Goal: Transaction & Acquisition: Purchase product/service

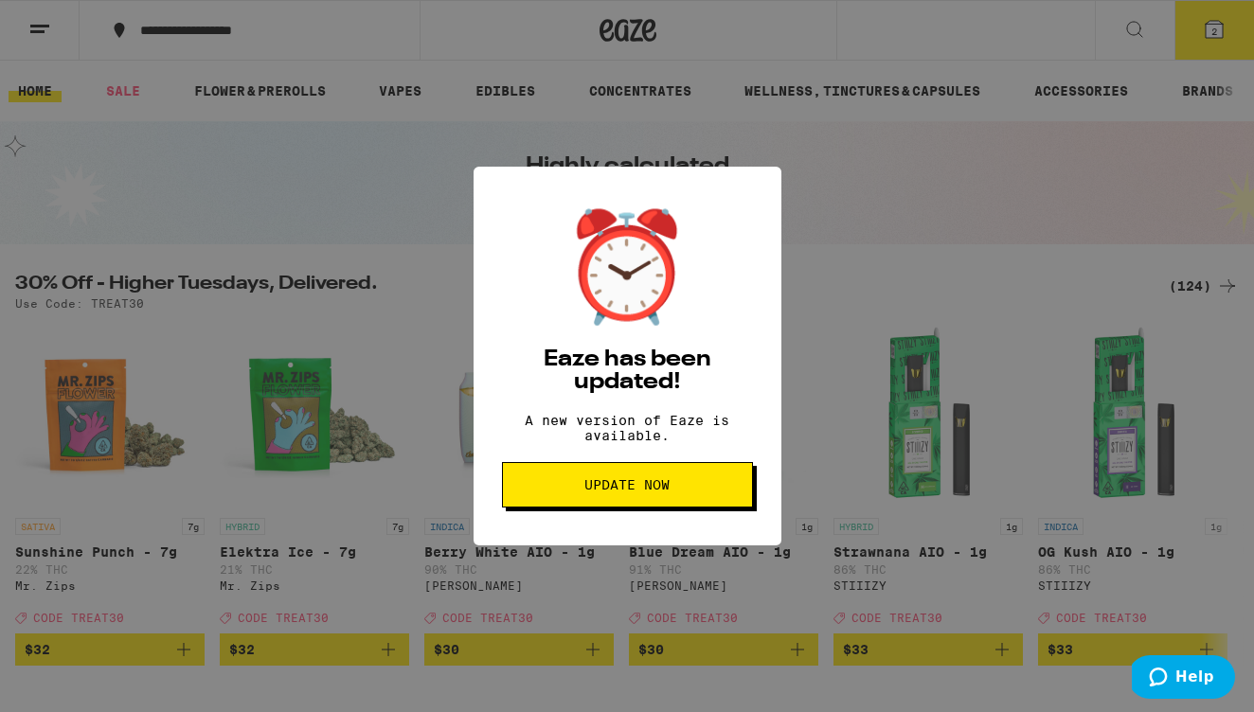
click at [630, 492] on span "Update Now" at bounding box center [627, 484] width 85 height 13
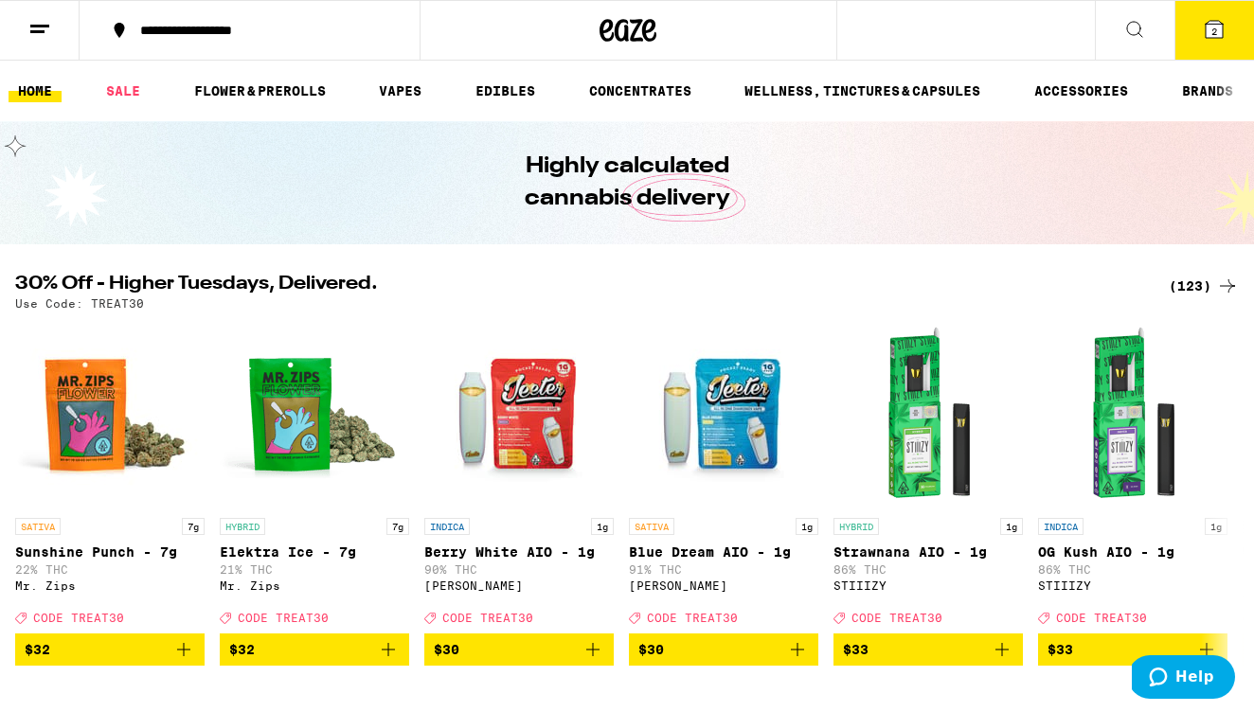
click at [1207, 279] on div "(123)" at bounding box center [1204, 286] width 70 height 23
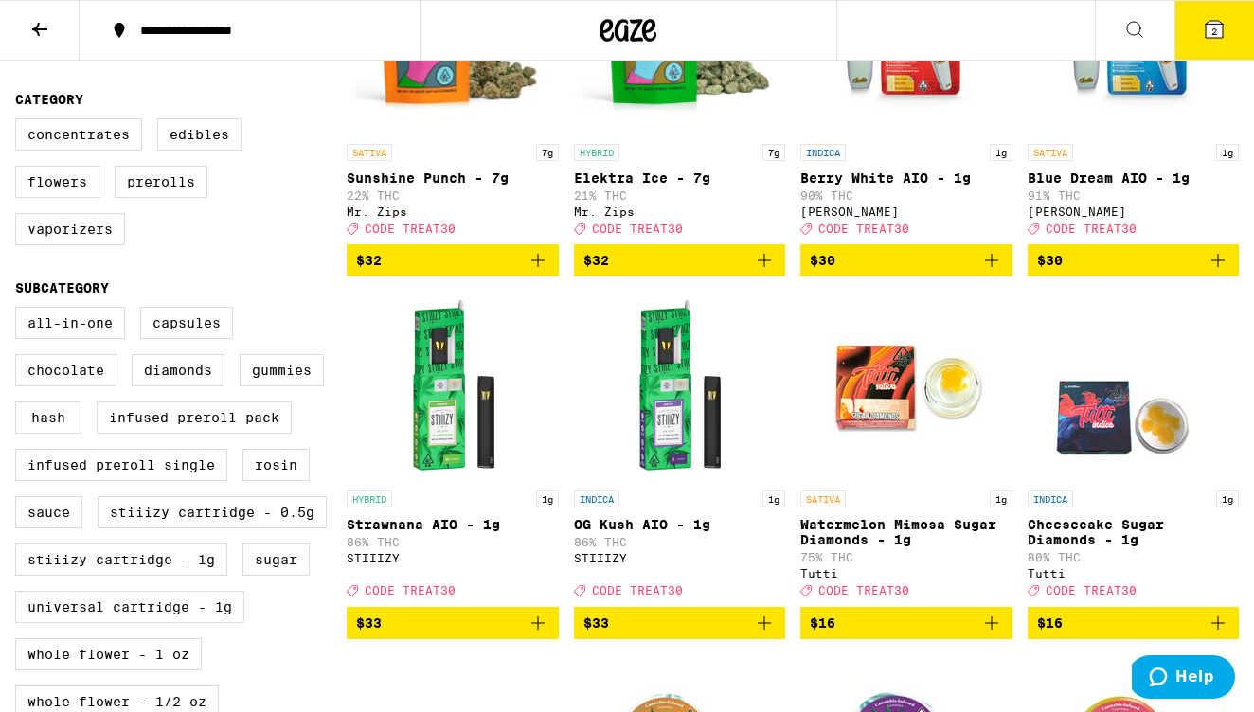
scroll to position [306, 0]
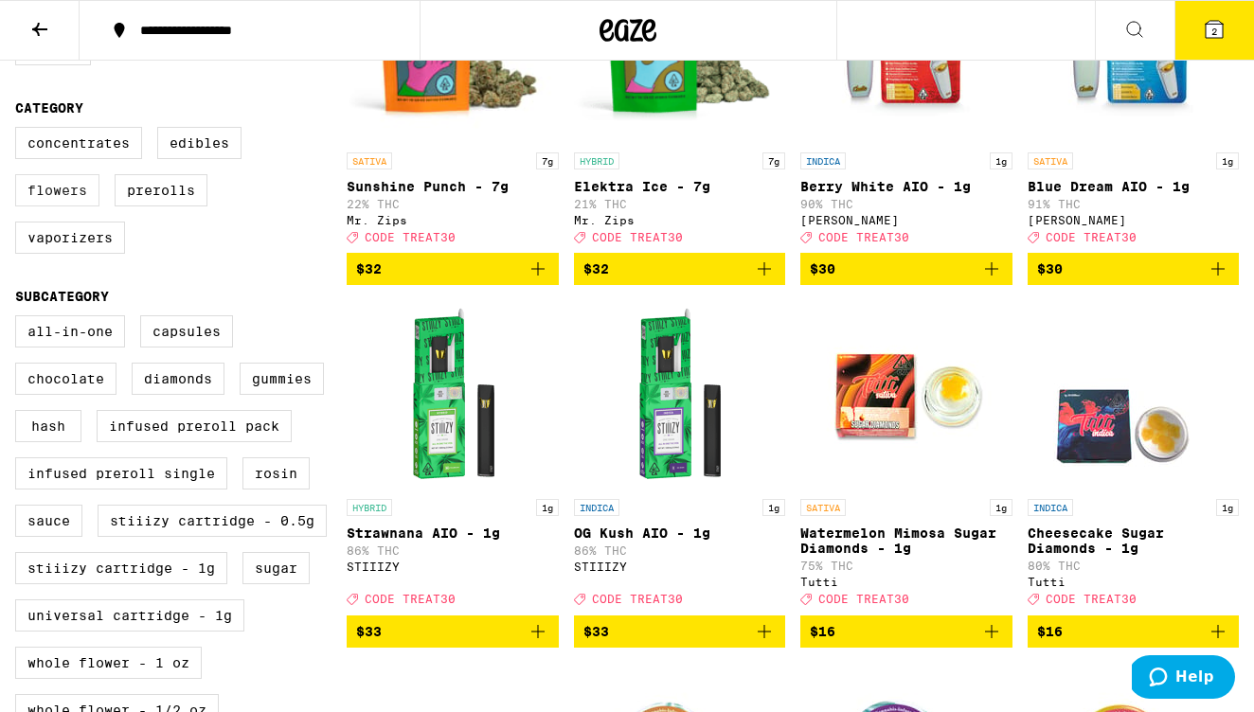
click at [81, 207] on label "Flowers" at bounding box center [57, 190] width 84 height 32
click at [20, 131] on input "Flowers" at bounding box center [19, 130] width 1 height 1
checkbox input "true"
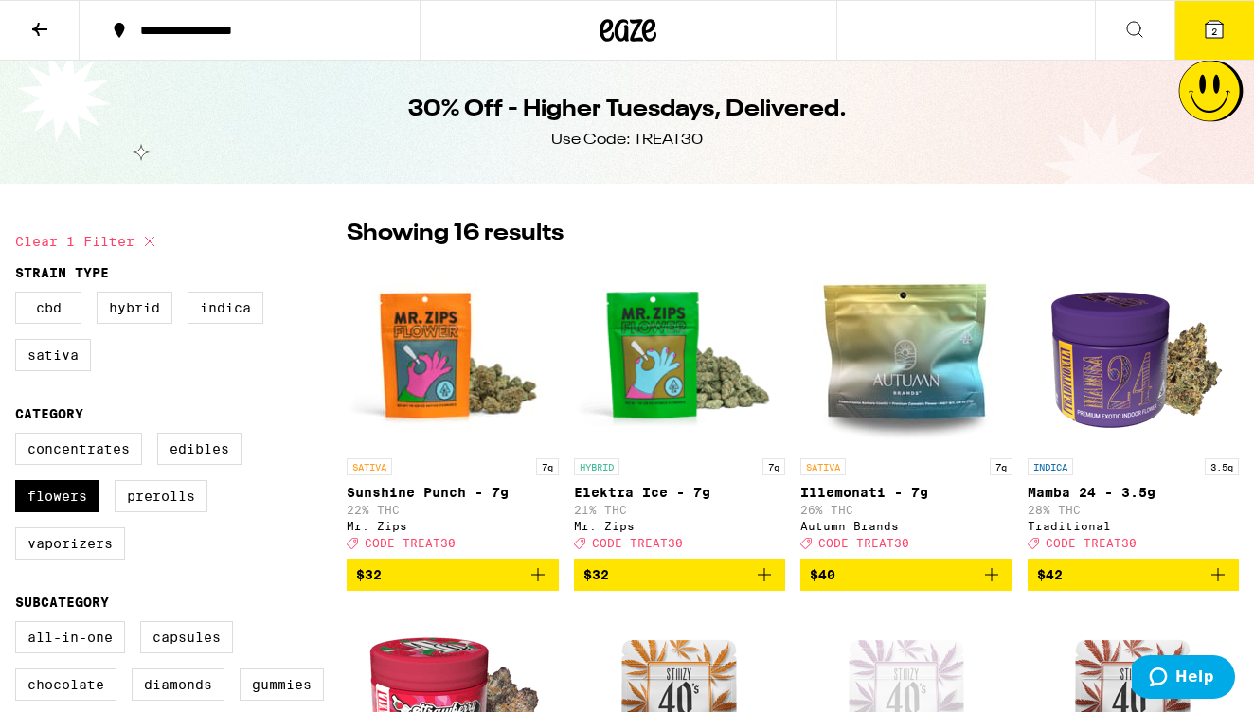
click at [1216, 34] on span "2" at bounding box center [1215, 31] width 6 height 11
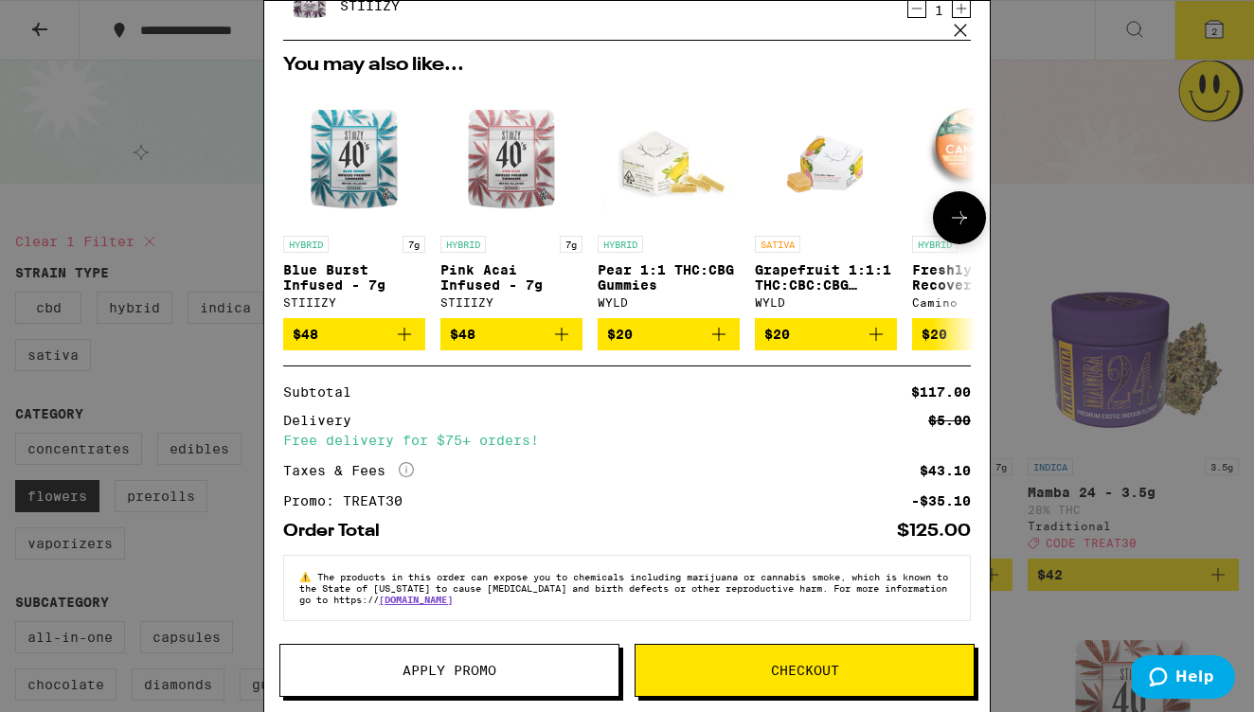
scroll to position [171, 0]
click at [826, 684] on button "Checkout" at bounding box center [805, 670] width 340 height 53
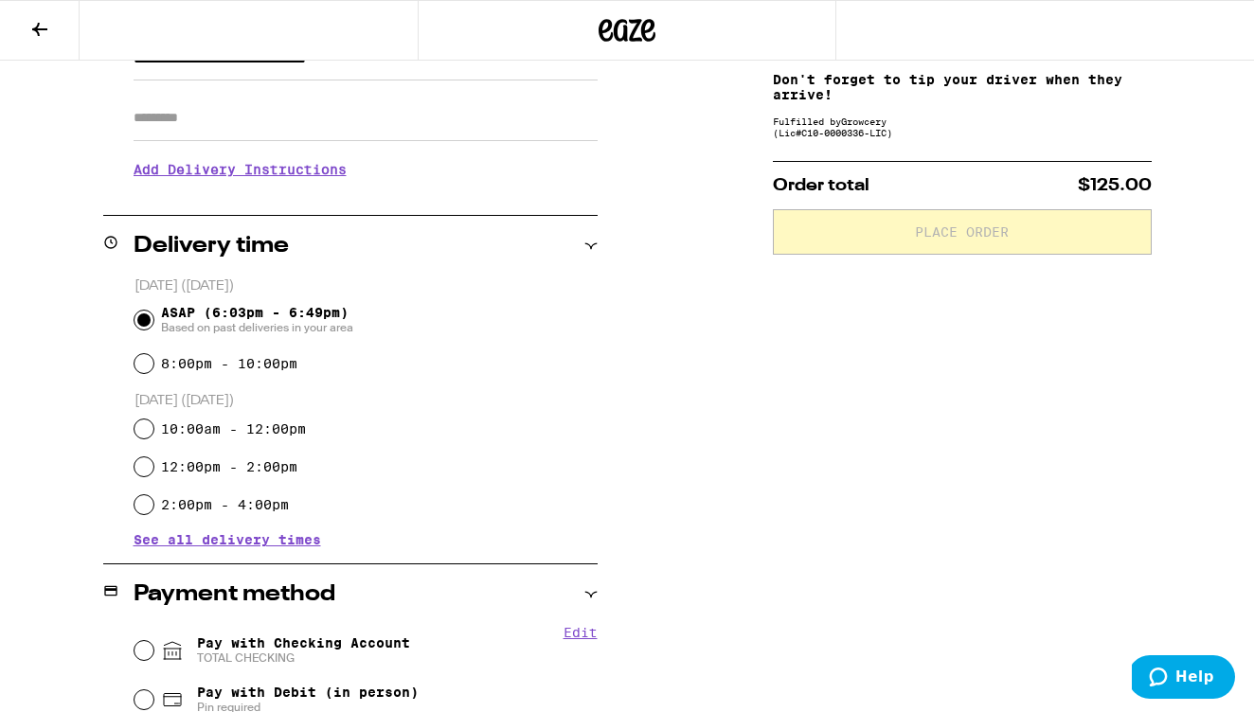
scroll to position [315, 0]
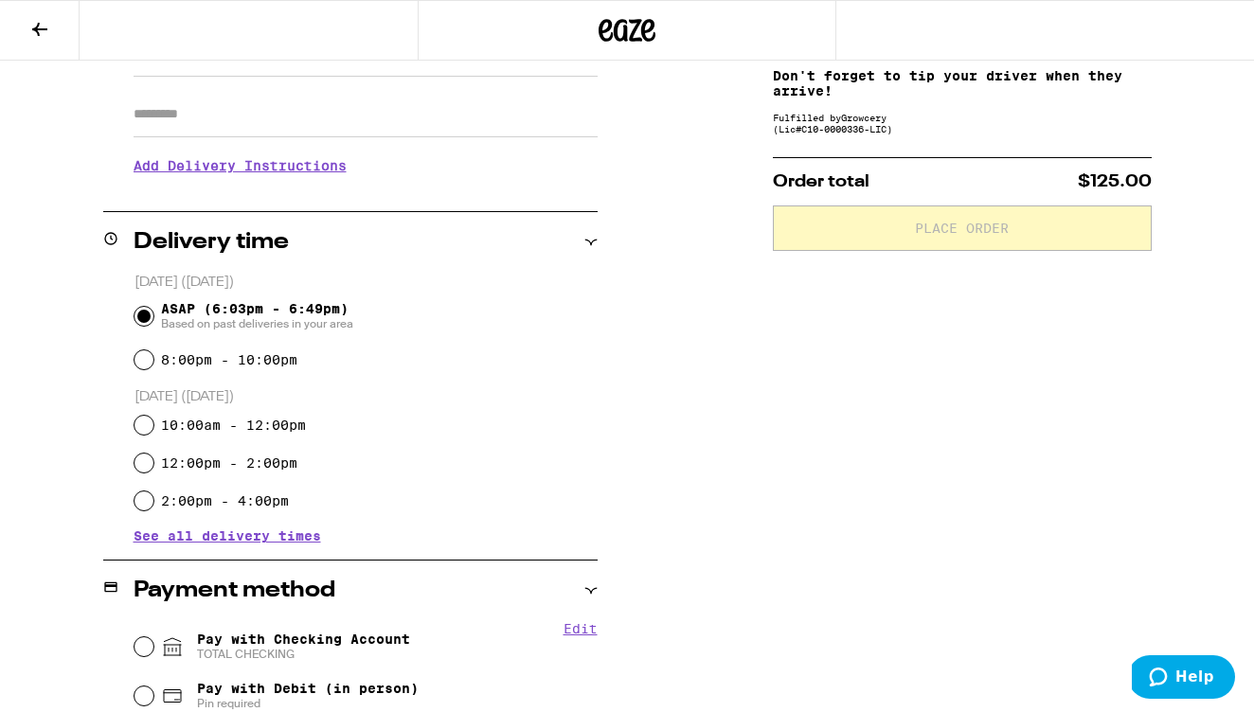
click at [139, 650] on input "Pay with Checking Account TOTAL CHECKING" at bounding box center [144, 647] width 19 height 19
radio input "true"
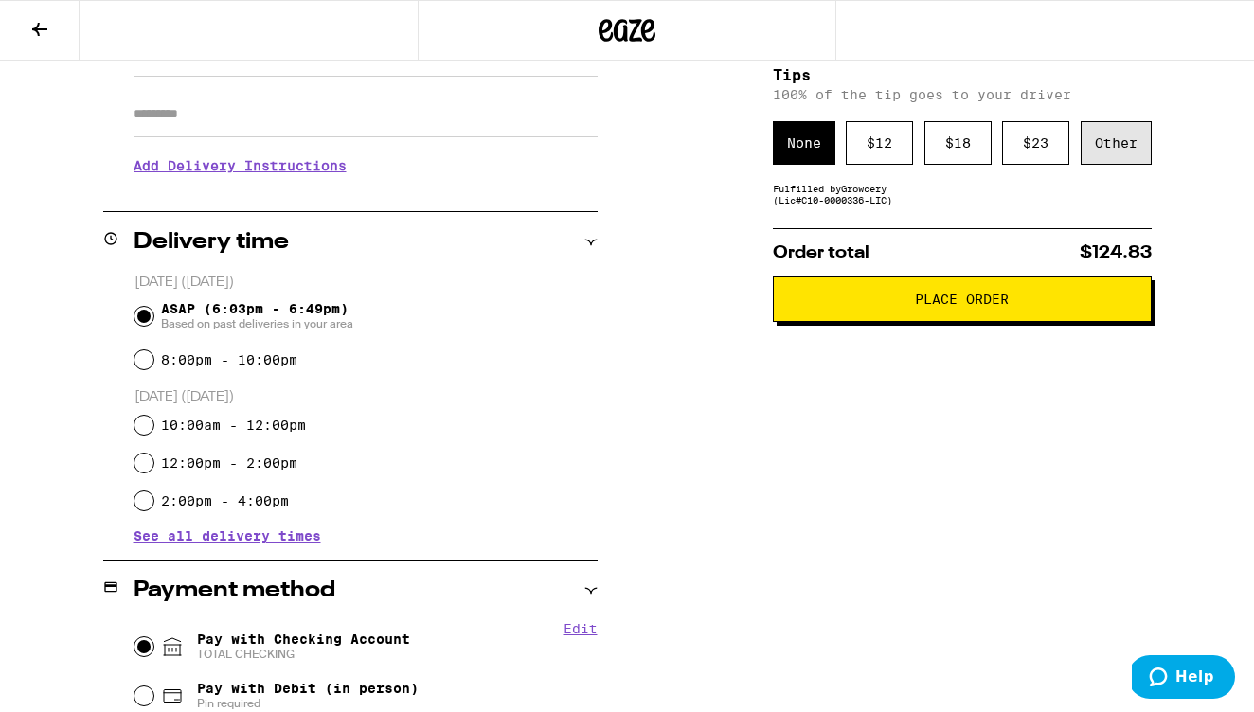
click at [1125, 137] on div "Other" at bounding box center [1116, 143] width 71 height 44
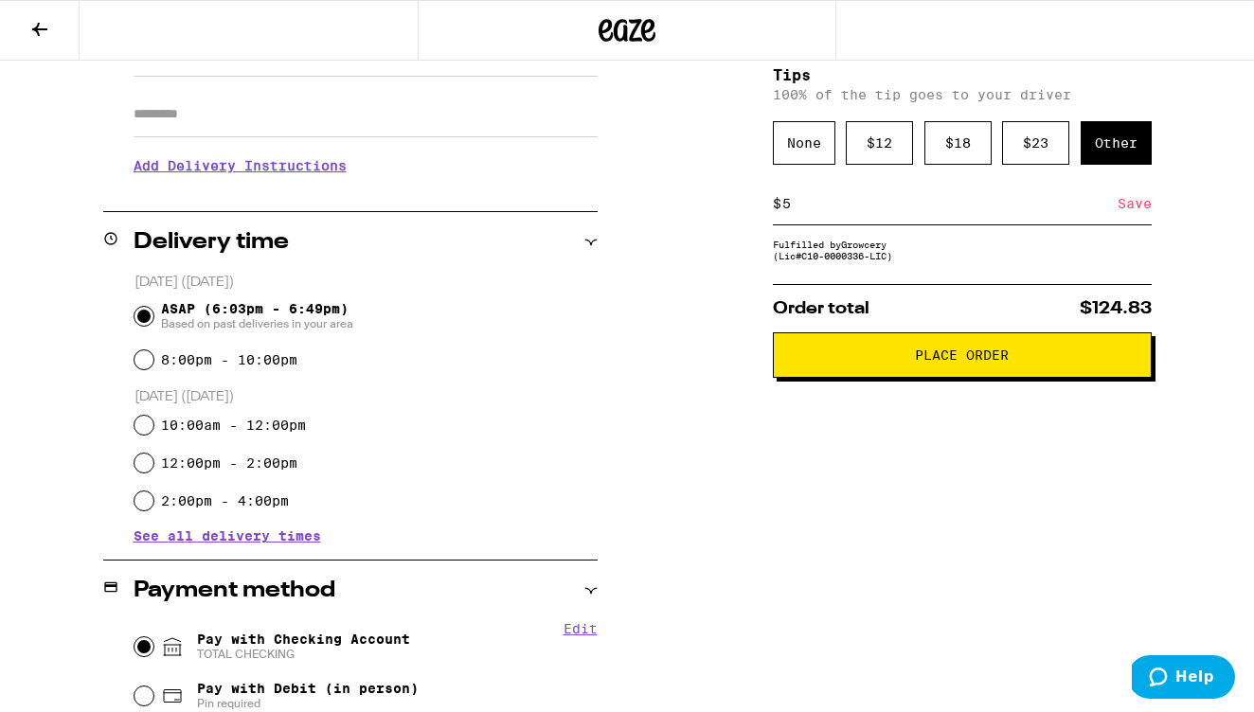
type input "5"
click at [1127, 207] on div "Save" at bounding box center [1135, 204] width 34 height 42
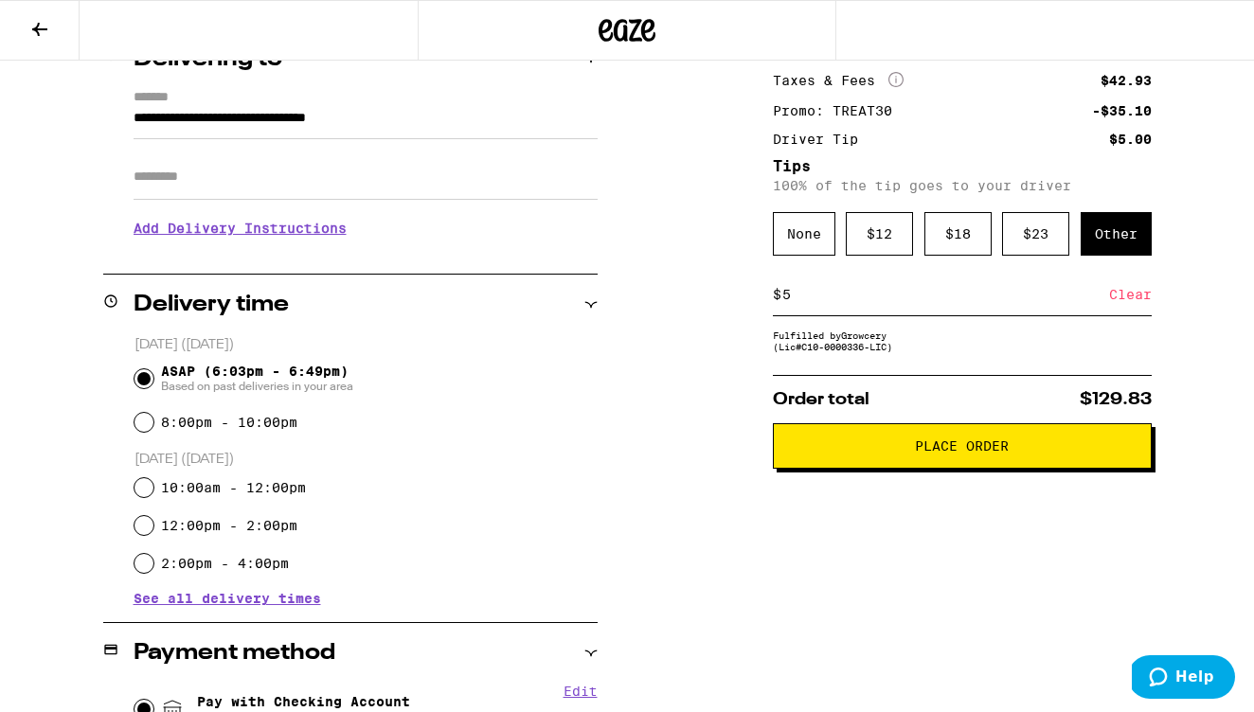
scroll to position [246, 0]
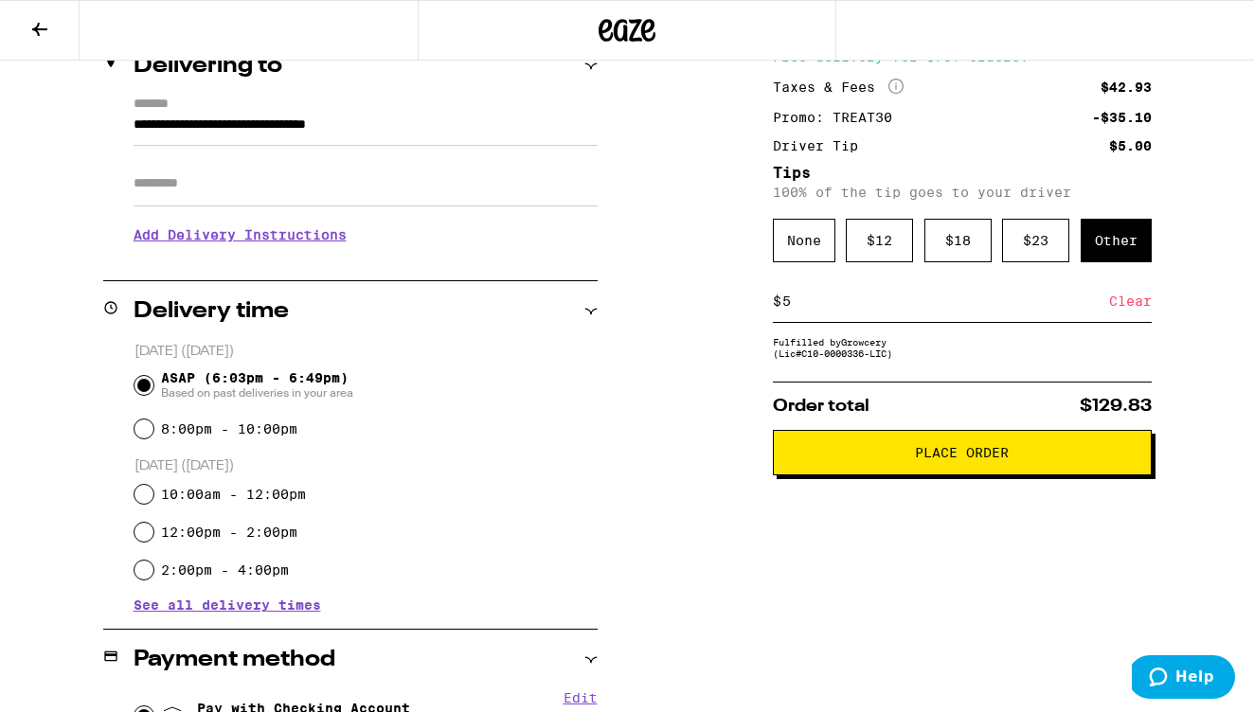
click at [988, 459] on span "Place Order" at bounding box center [962, 452] width 94 height 13
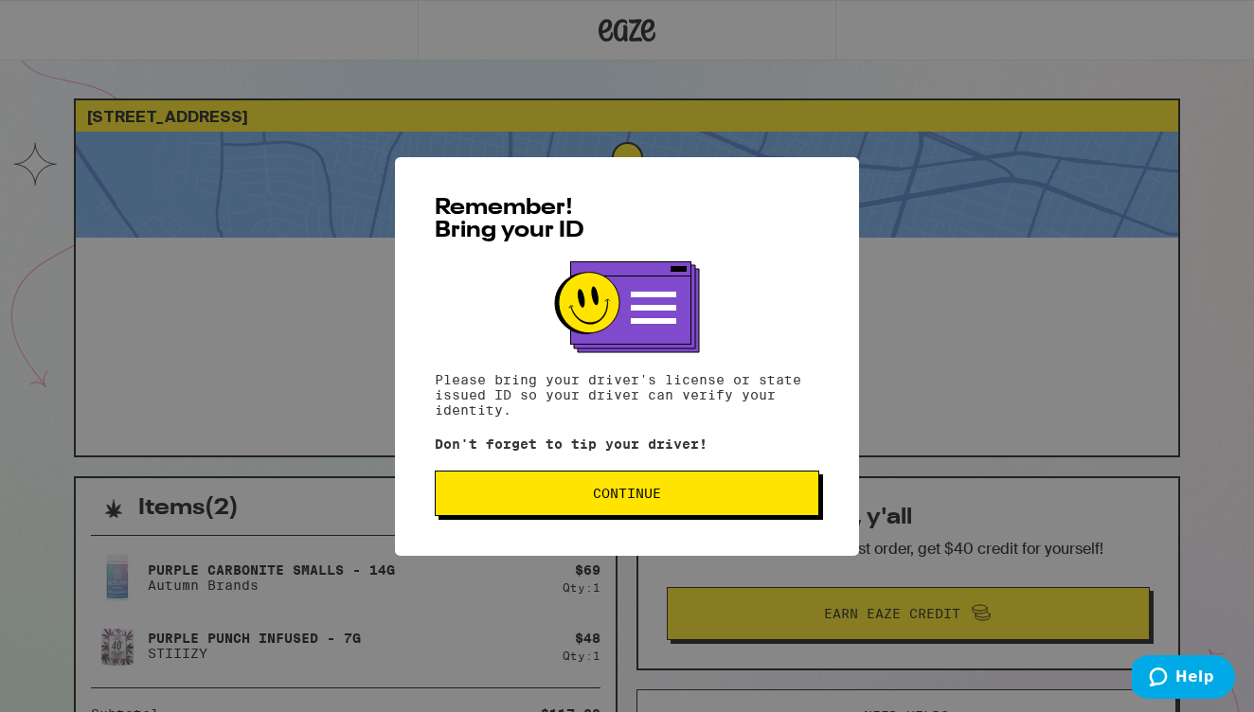
click at [737, 499] on span "Continue" at bounding box center [627, 493] width 352 height 13
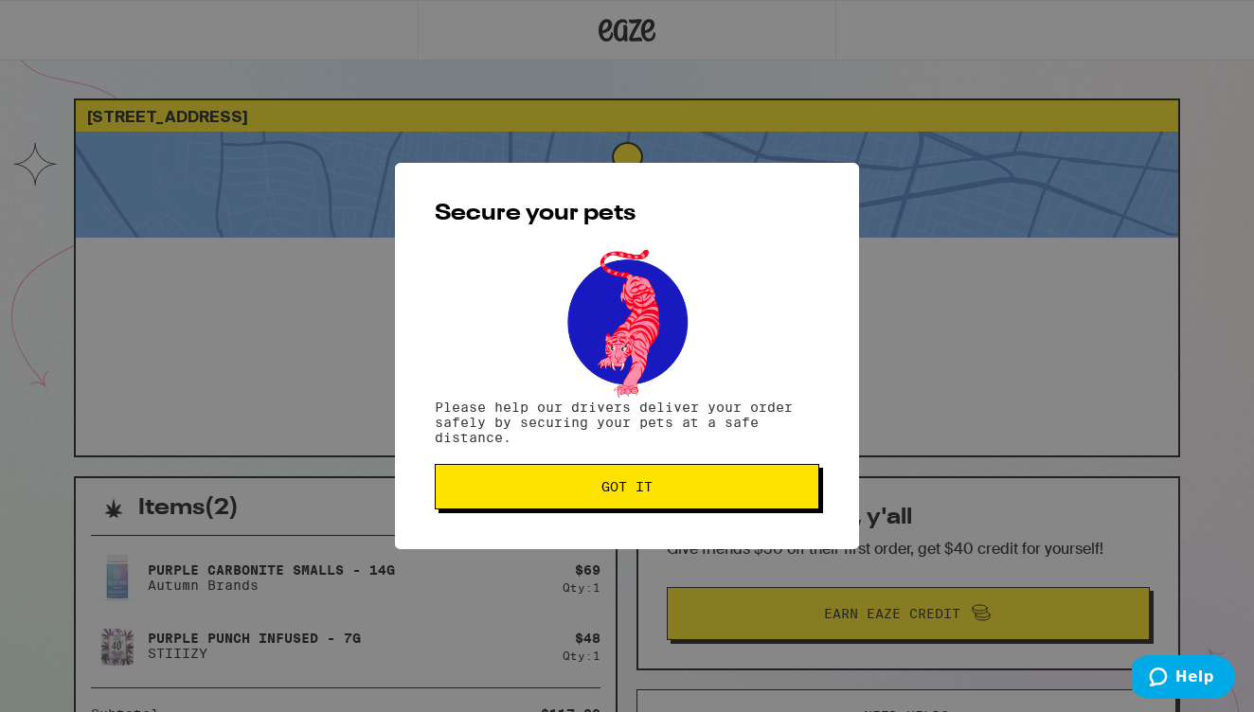
click at [633, 505] on button "Got it" at bounding box center [627, 486] width 385 height 45
